Goal: Go to known website: Go to known website

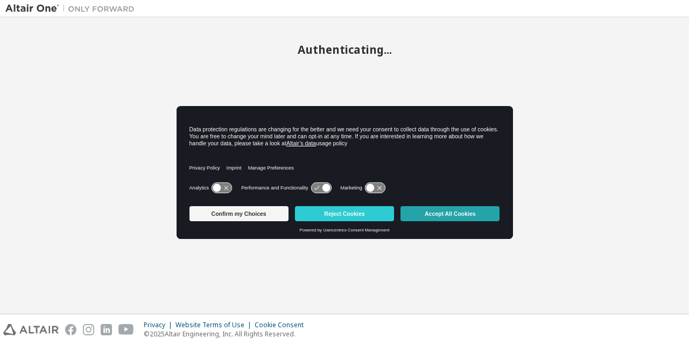
click at [439, 210] on button "Accept All Cookies" at bounding box center [449, 213] width 99 height 15
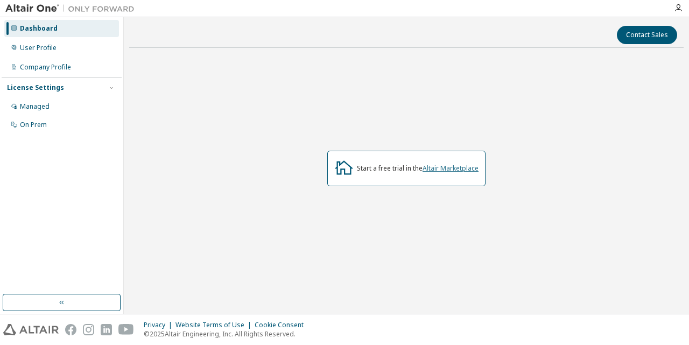
click at [456, 166] on link "Altair Marketplace" at bounding box center [450, 168] width 56 height 9
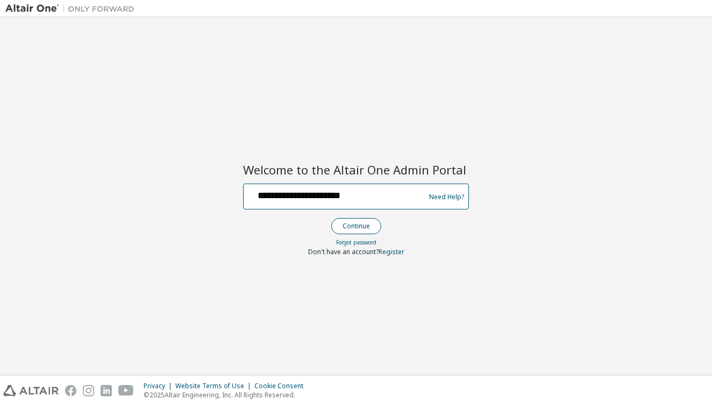
type input "**********"
click at [371, 227] on button "Continue" at bounding box center [356, 226] width 50 height 16
